Goal: Task Accomplishment & Management: Use online tool/utility

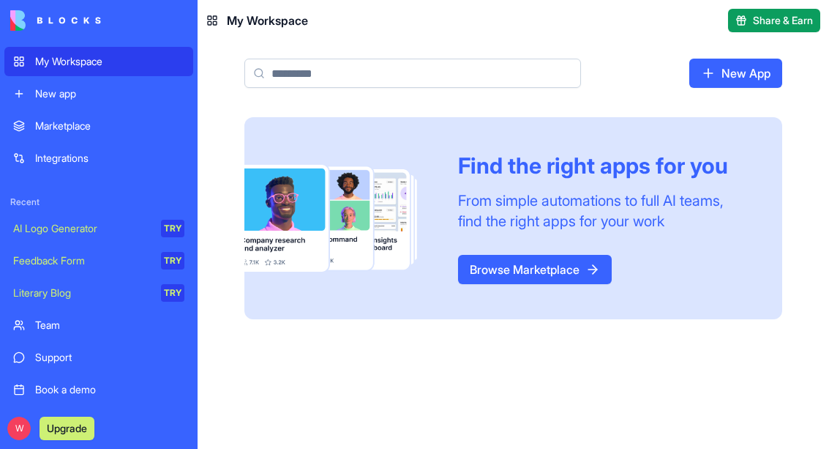
click at [27, 91] on link "New app" at bounding box center [98, 93] width 189 height 29
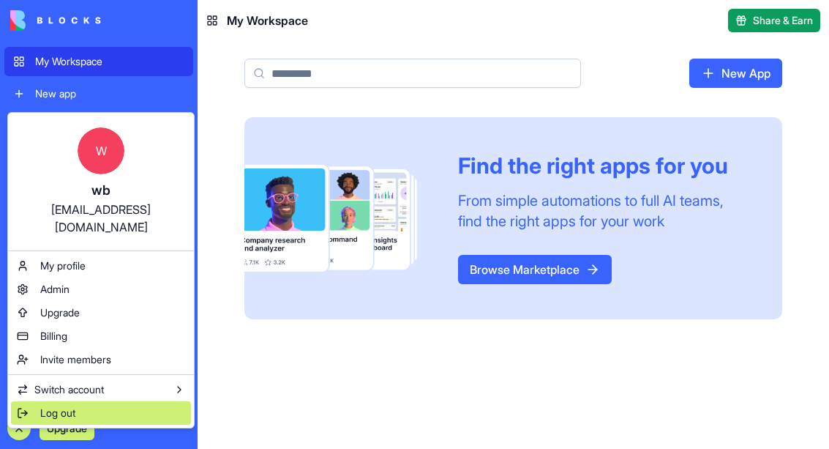
click at [48, 405] on span "Log out" at bounding box center [57, 412] width 35 height 15
